Goal: Book appointment/travel/reservation

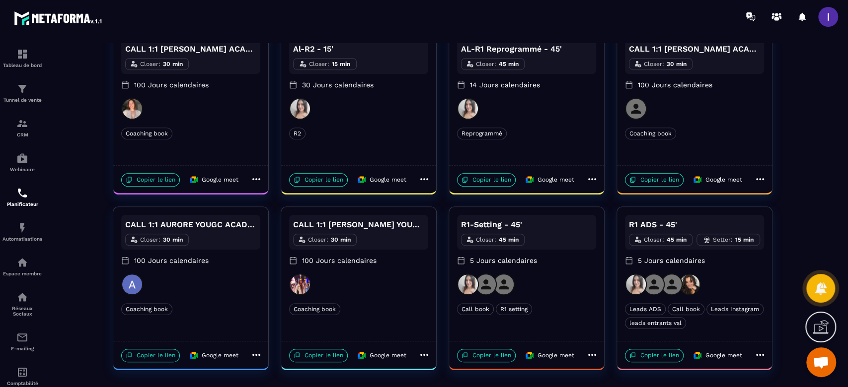
scroll to position [421, 0]
click at [514, 232] on div "Closer : 45 min" at bounding box center [491, 238] width 68 height 16
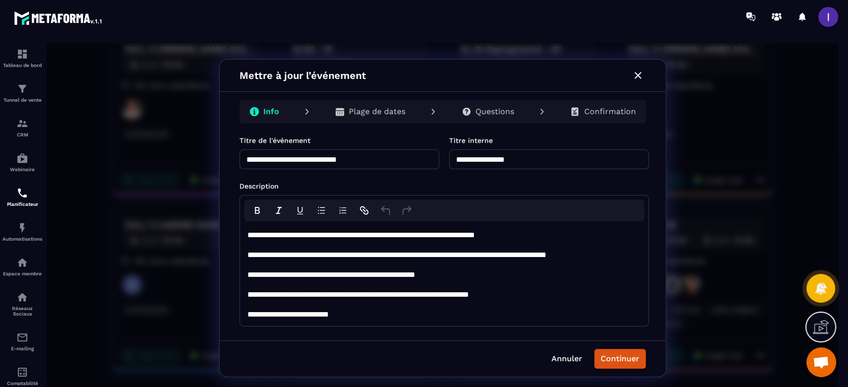
drag, startPoint x: 636, startPoint y: 77, endPoint x: 646, endPoint y: 109, distance: 34.1
click at [635, 77] on icon "button" at bounding box center [637, 75] width 7 height 7
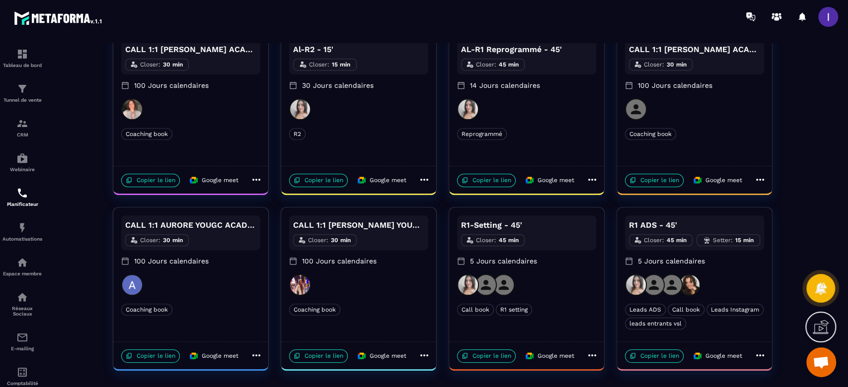
click at [554, 260] on p "5 Jours calendaires" at bounding box center [526, 261] width 139 height 10
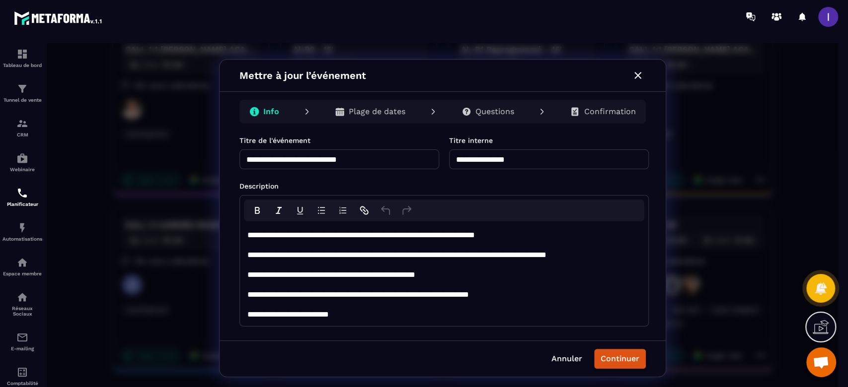
click at [390, 160] on input "**********" at bounding box center [339, 159] width 200 height 20
type input "**********"
click at [609, 290] on button "Continuer" at bounding box center [620, 359] width 52 height 20
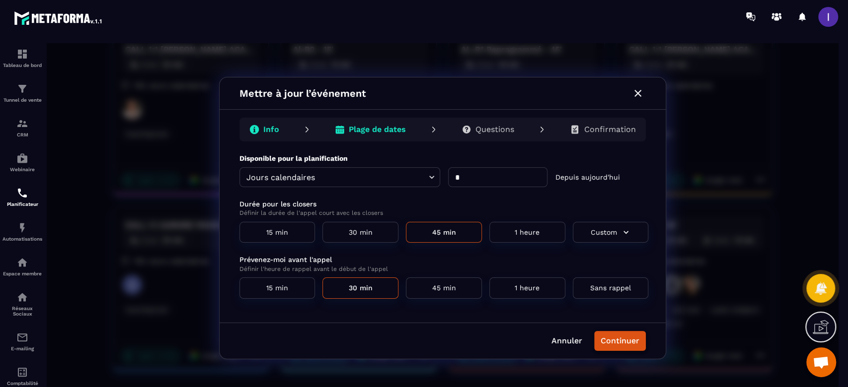
click at [606, 290] on button "Continuer" at bounding box center [620, 341] width 52 height 20
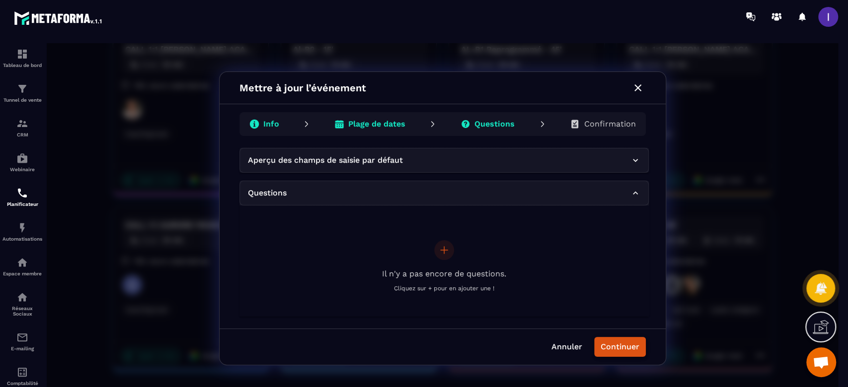
click at [628, 290] on button "Continuer" at bounding box center [620, 347] width 52 height 20
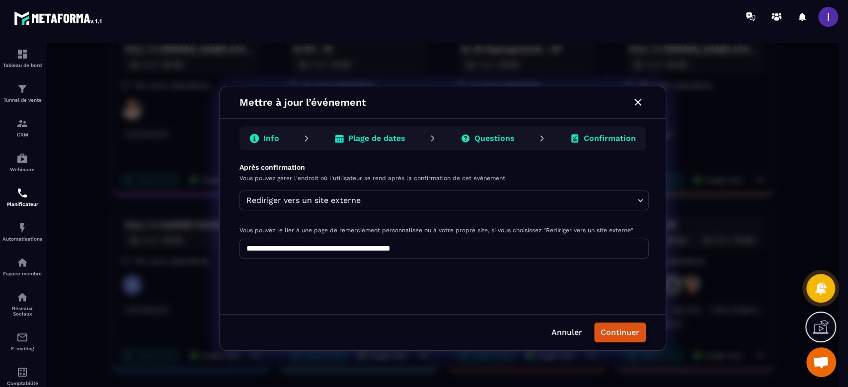
click at [628, 290] on div "Annuler Continuer" at bounding box center [442, 332] width 446 height 36
click at [628, 290] on button "Continuer" at bounding box center [620, 333] width 52 height 20
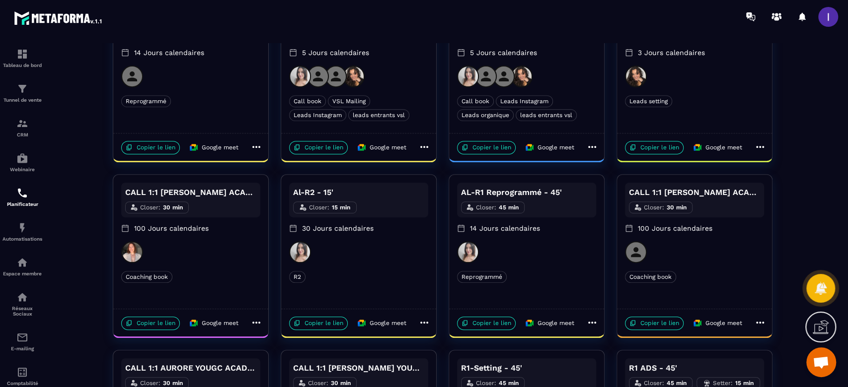
scroll to position [288, 0]
